Goal: Information Seeking & Learning: Learn about a topic

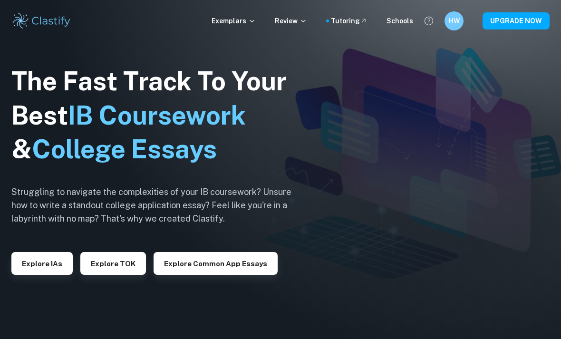
checkbox input "true"
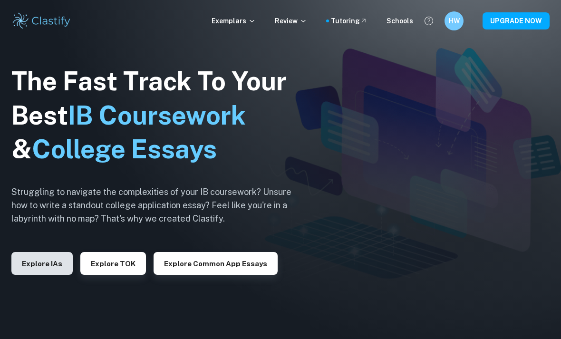
click at [35, 275] on button "Explore IAs" at bounding box center [41, 263] width 61 height 23
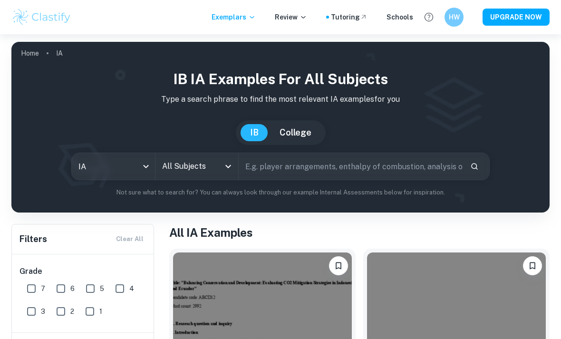
click at [192, 177] on div "All Subjects" at bounding box center [197, 166] width 83 height 27
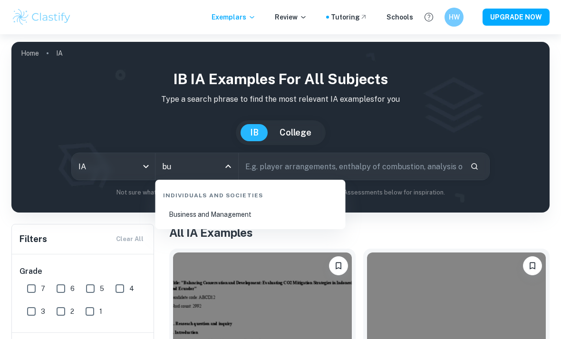
click at [214, 213] on li "Business and Management" at bounding box center [250, 215] width 183 height 22
type input "Business and Management"
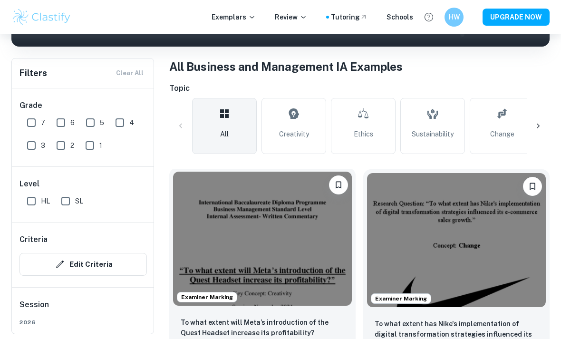
scroll to position [165, 0]
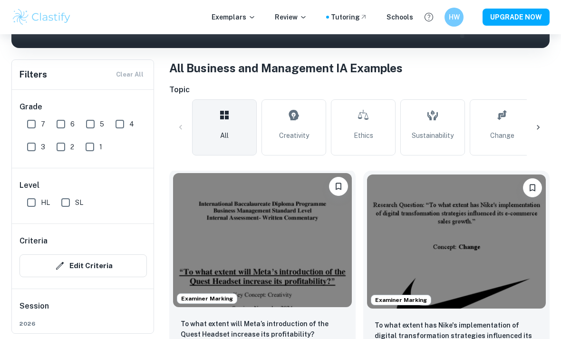
click at [228, 224] on img at bounding box center [262, 240] width 179 height 134
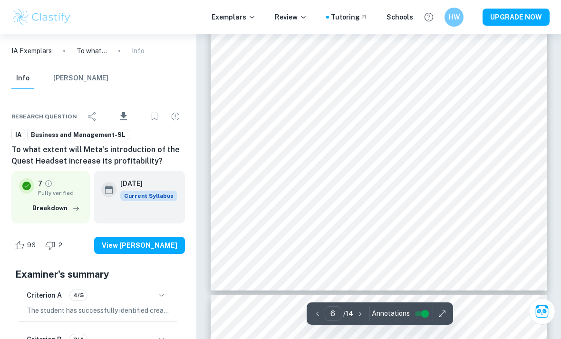
scroll to position [2723, 0]
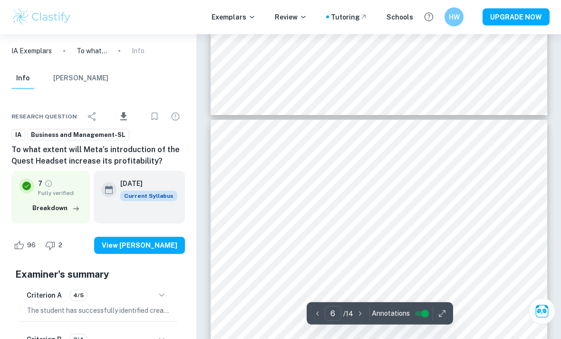
type input "5"
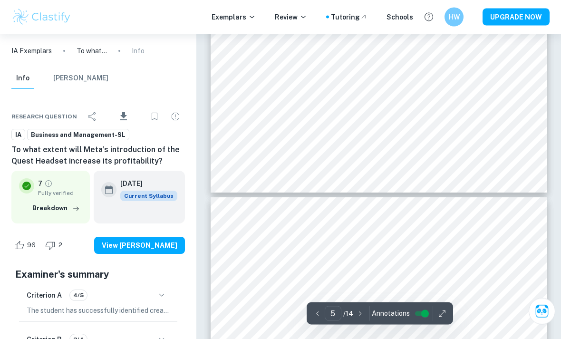
scroll to position [2302, 0]
